Goal: Task Accomplishment & Management: Manage account settings

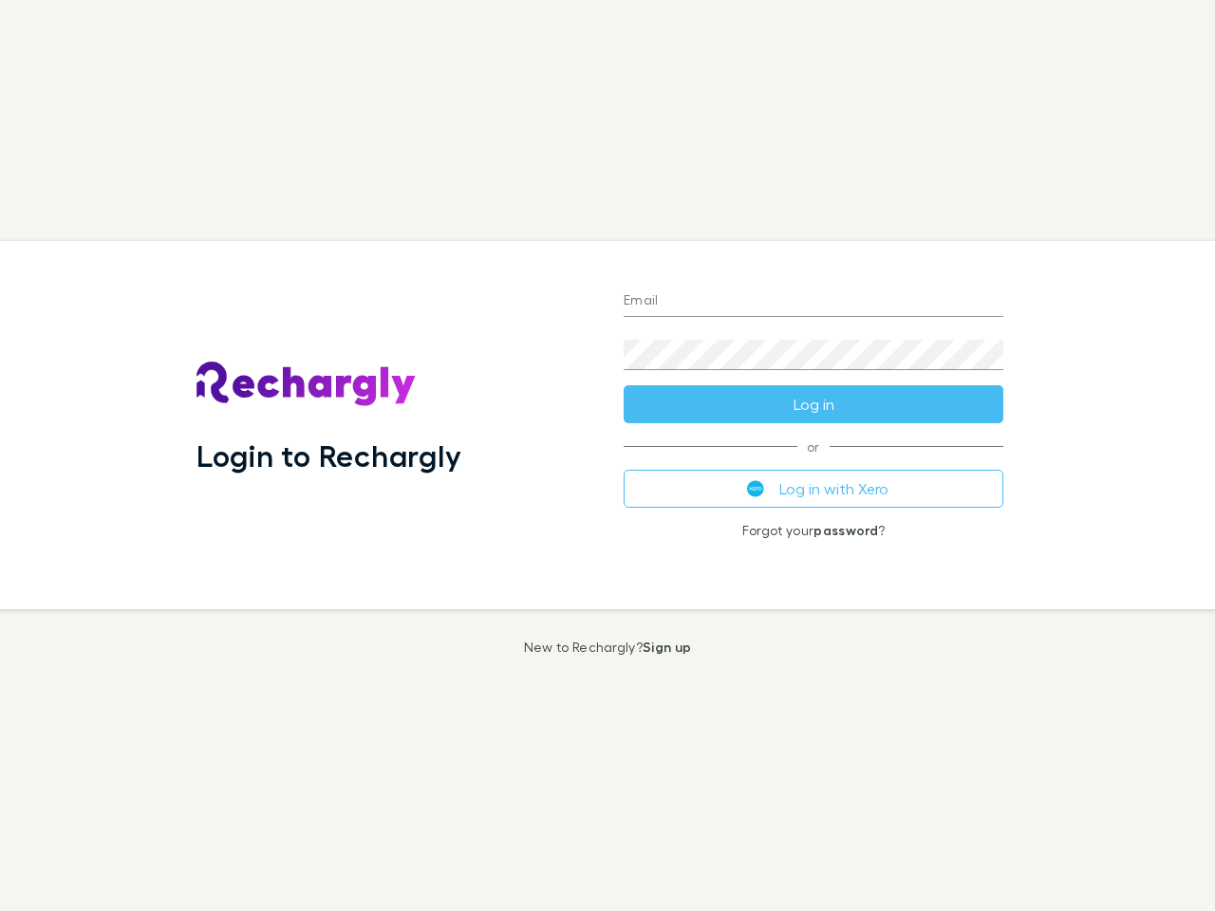
click at [607, 455] on div "Login to Rechargly" at bounding box center [394, 425] width 427 height 368
click at [813, 302] on input "Email" at bounding box center [813, 302] width 380 height 30
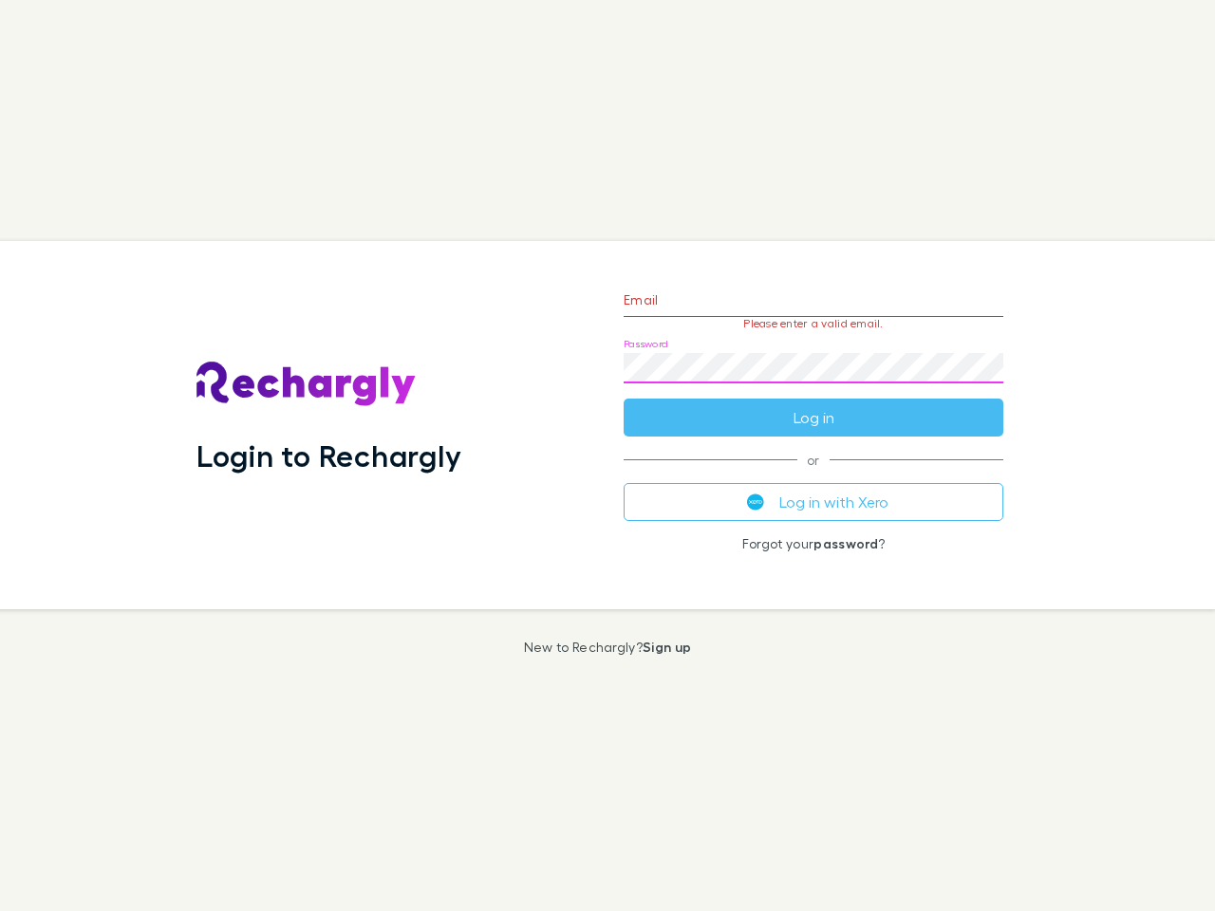
click at [813, 404] on form "Email Please enter a valid email. Password Log in" at bounding box center [813, 353] width 380 height 165
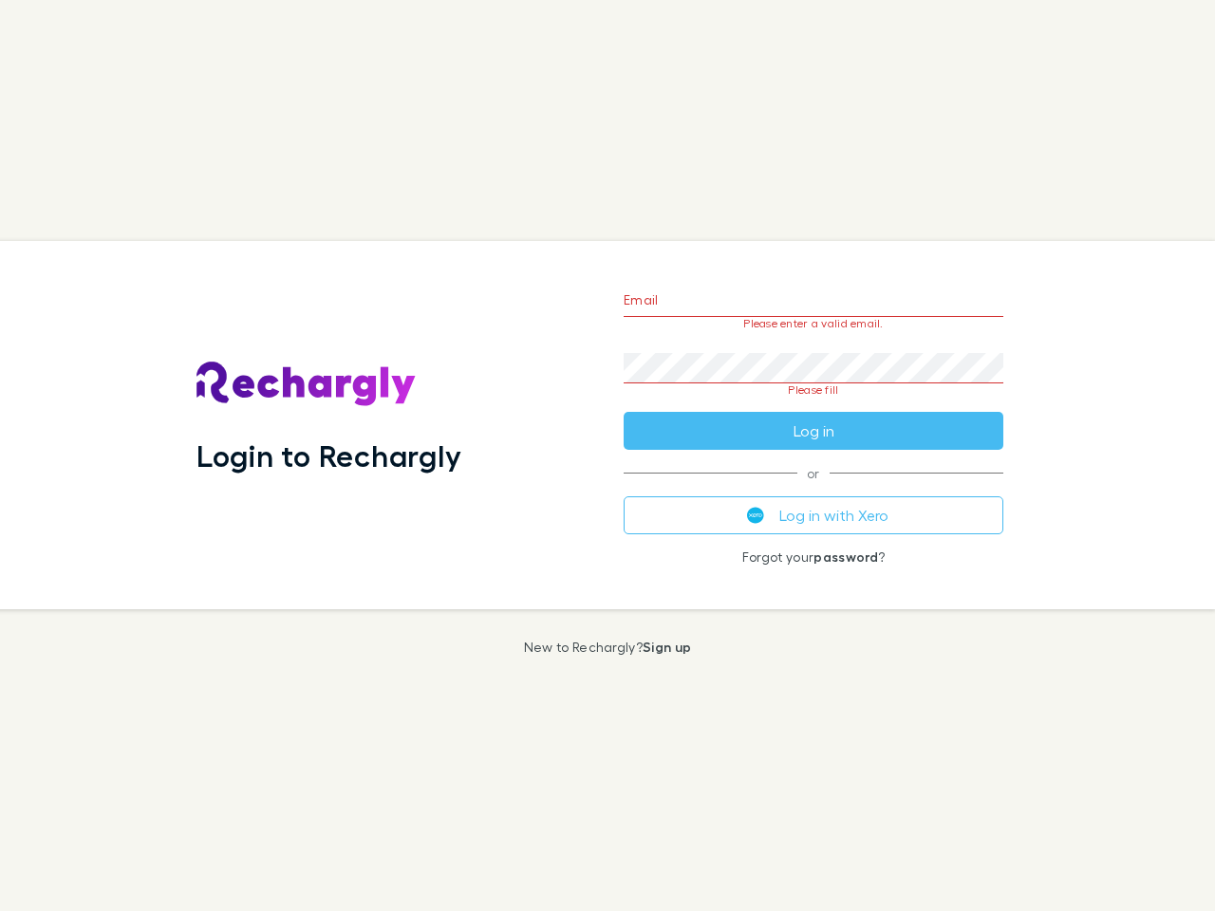
click at [813, 489] on div "Email Please enter a valid email. Password Please fill Log in or Log in with Xe…" at bounding box center [813, 425] width 410 height 368
